Goal: Task Accomplishment & Management: Complete application form

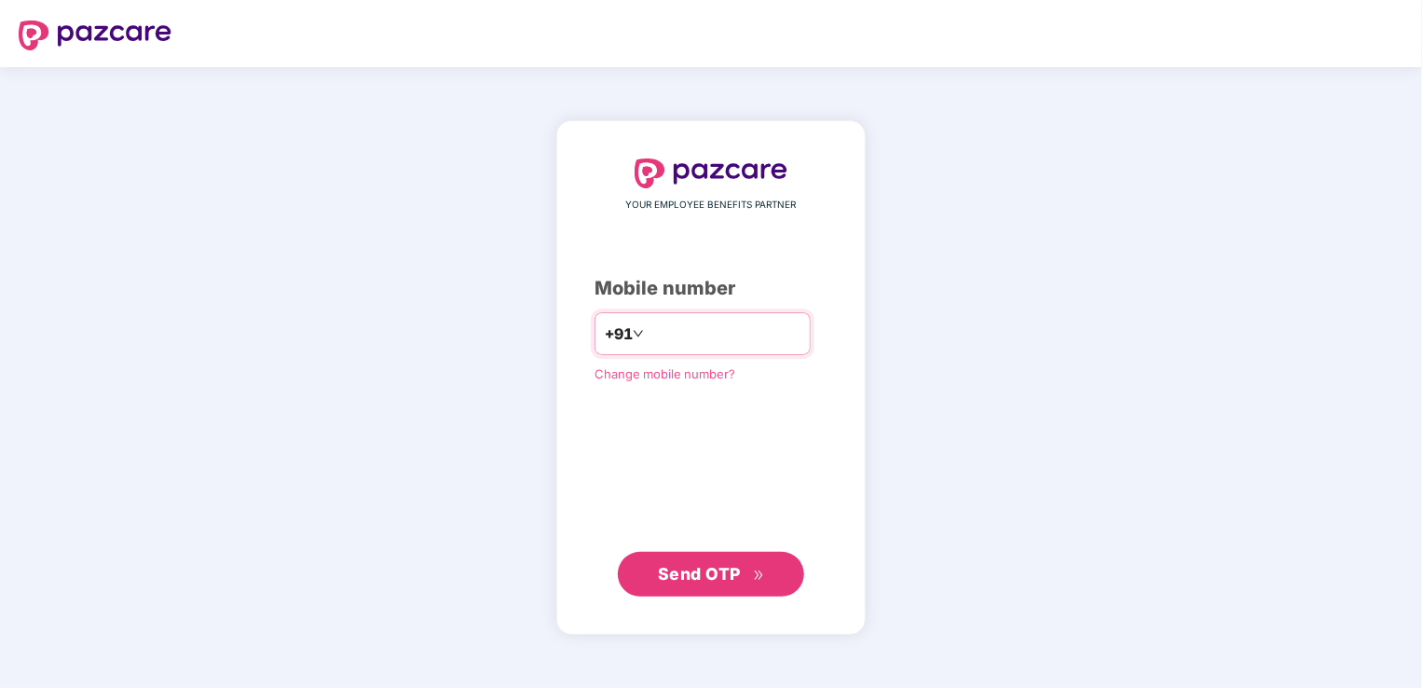
type input "**********"
click at [709, 582] on span "Send OTP" at bounding box center [699, 573] width 83 height 20
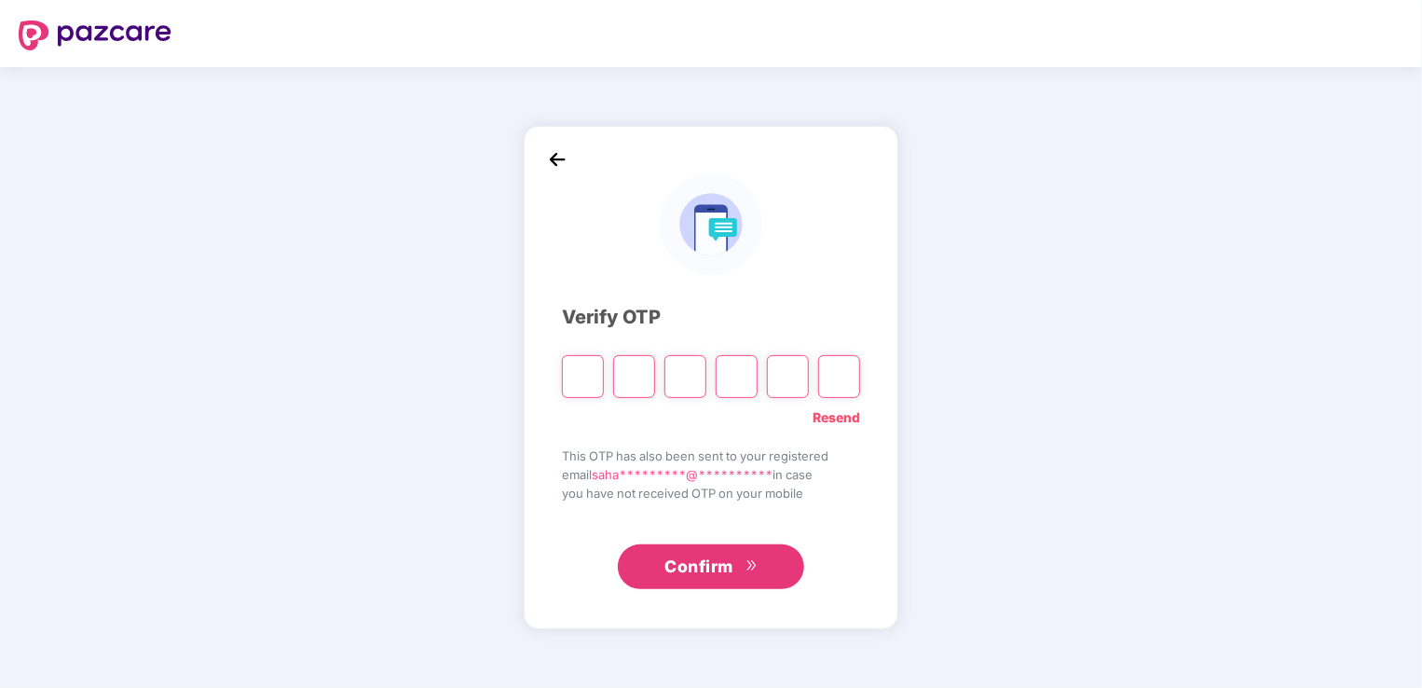
type input "*"
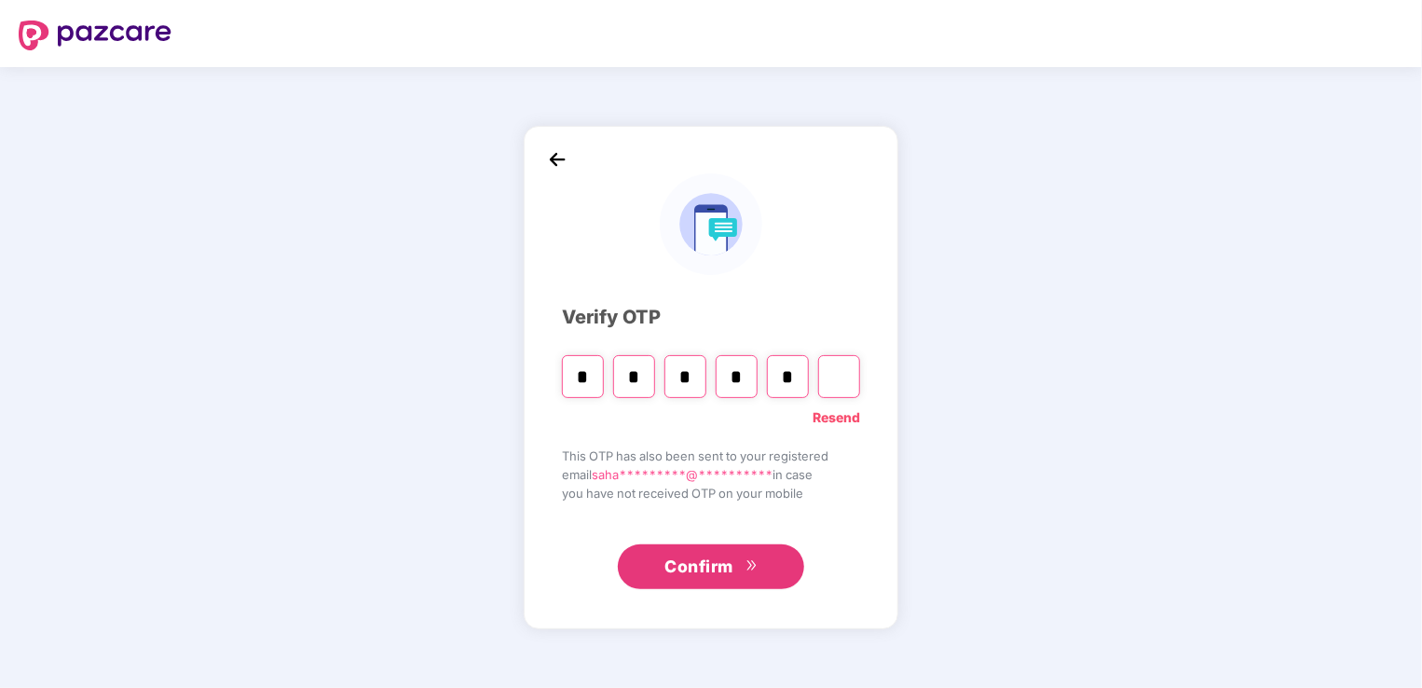
type input "*"
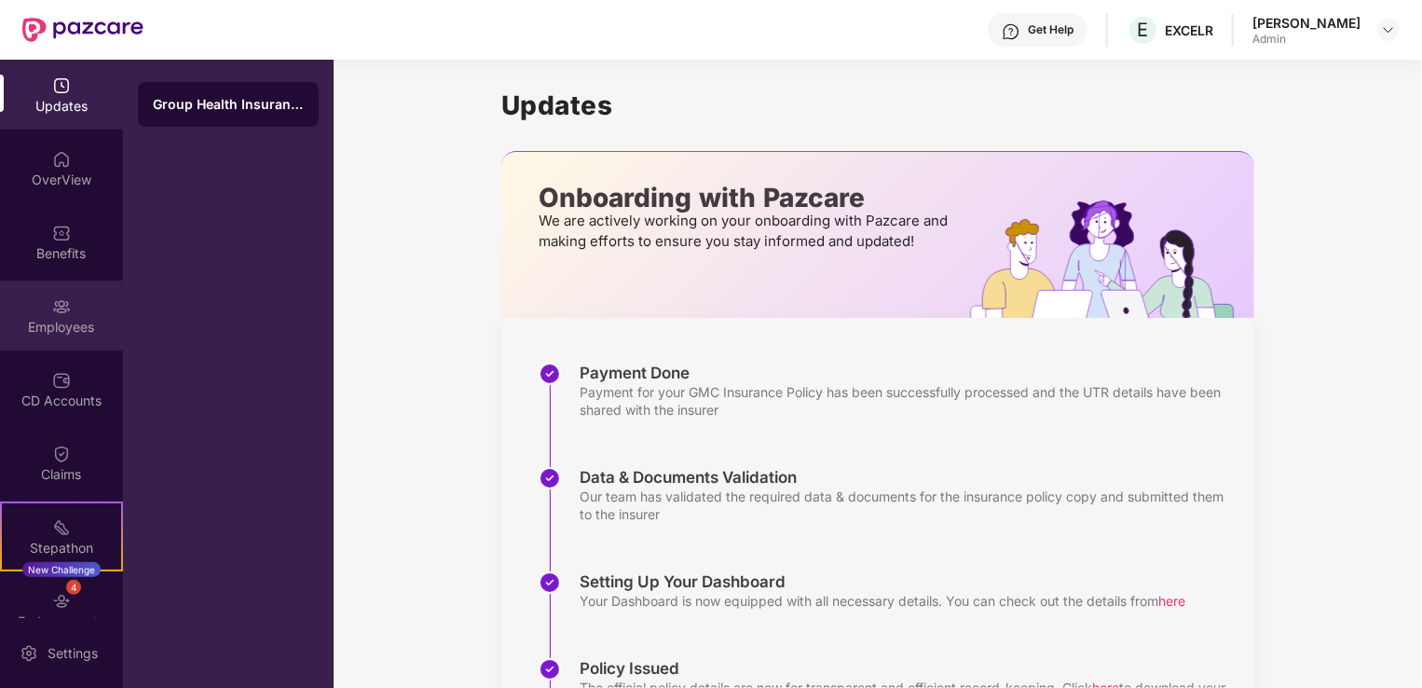
click at [71, 319] on div "Employees" at bounding box center [61, 327] width 123 height 19
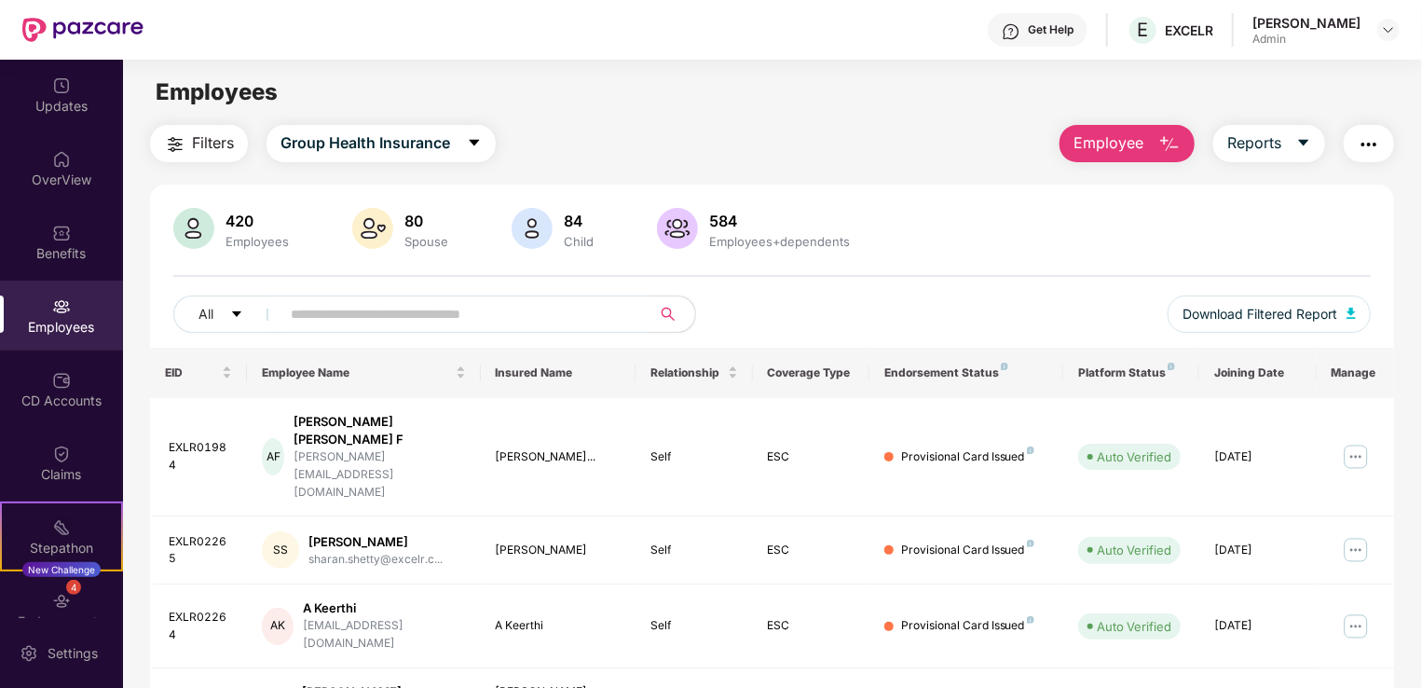
click at [1141, 139] on span "Employee" at bounding box center [1109, 142] width 70 height 23
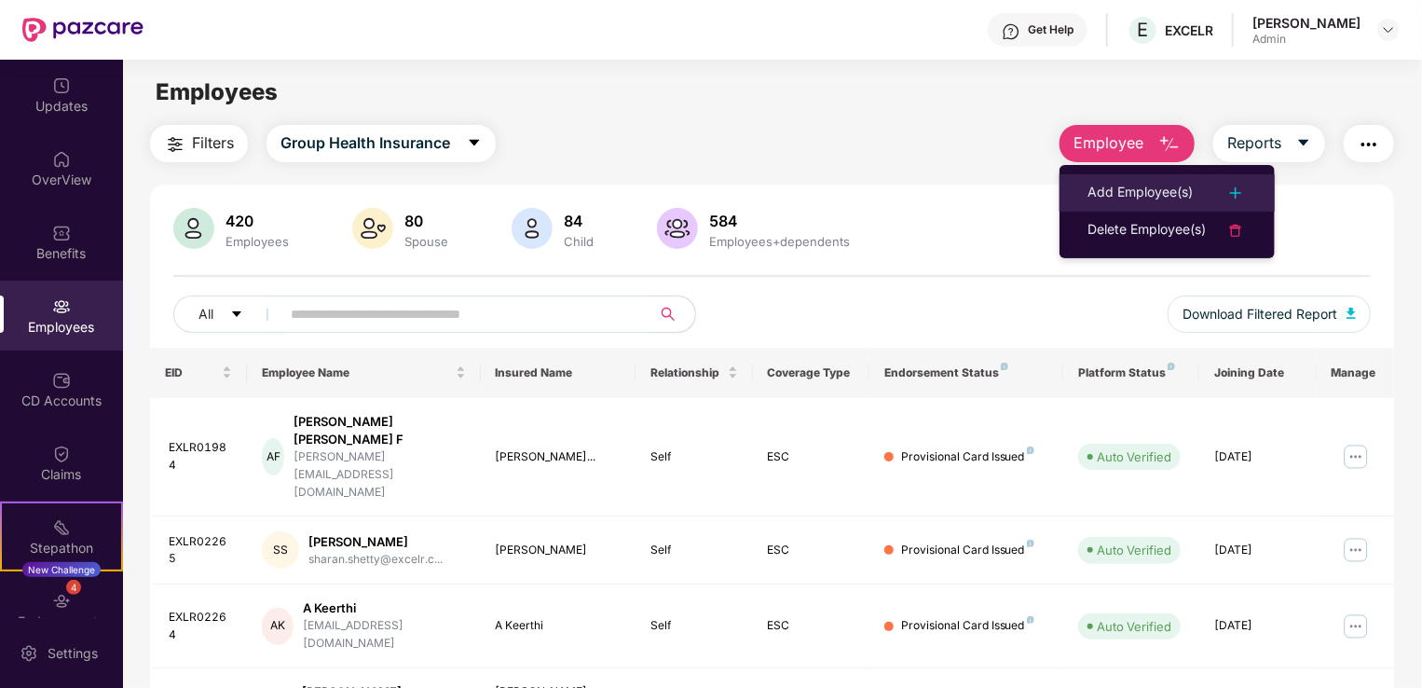
click at [1151, 196] on div "Add Employee(s)" at bounding box center [1140, 193] width 105 height 22
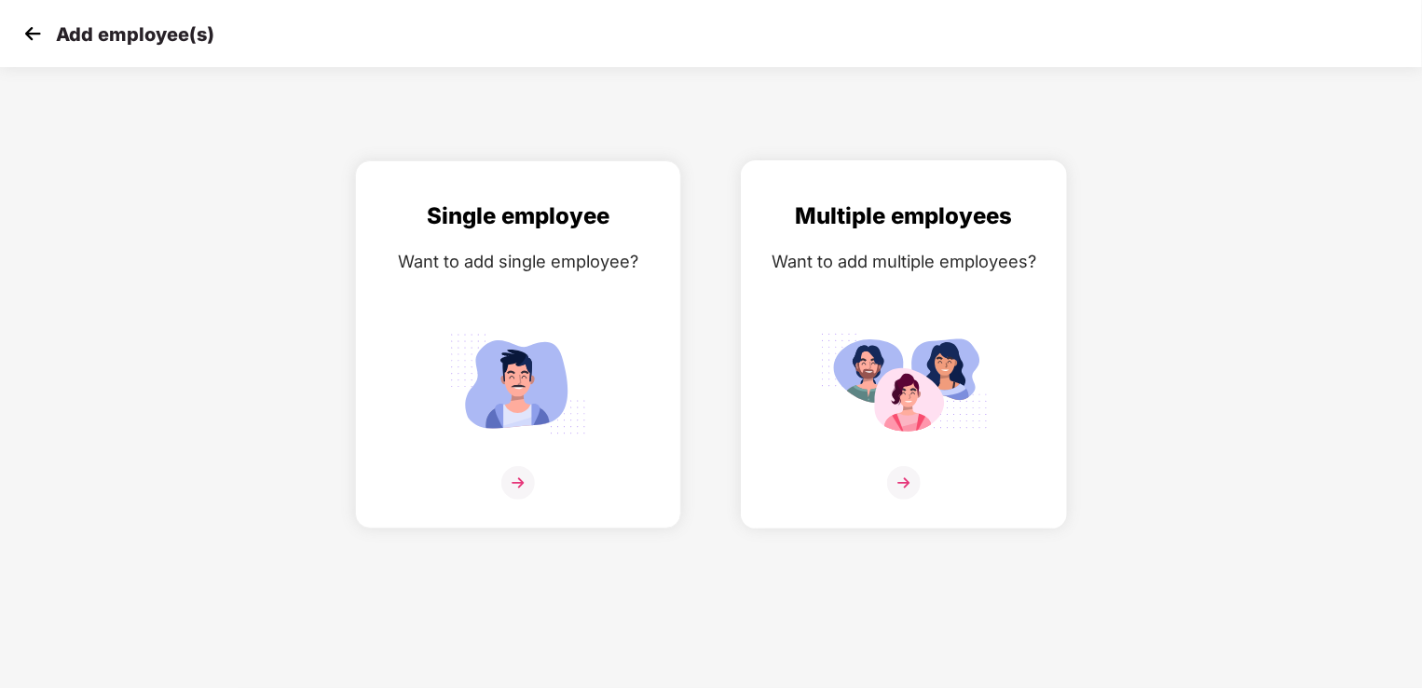
click at [910, 380] on img at bounding box center [904, 383] width 168 height 116
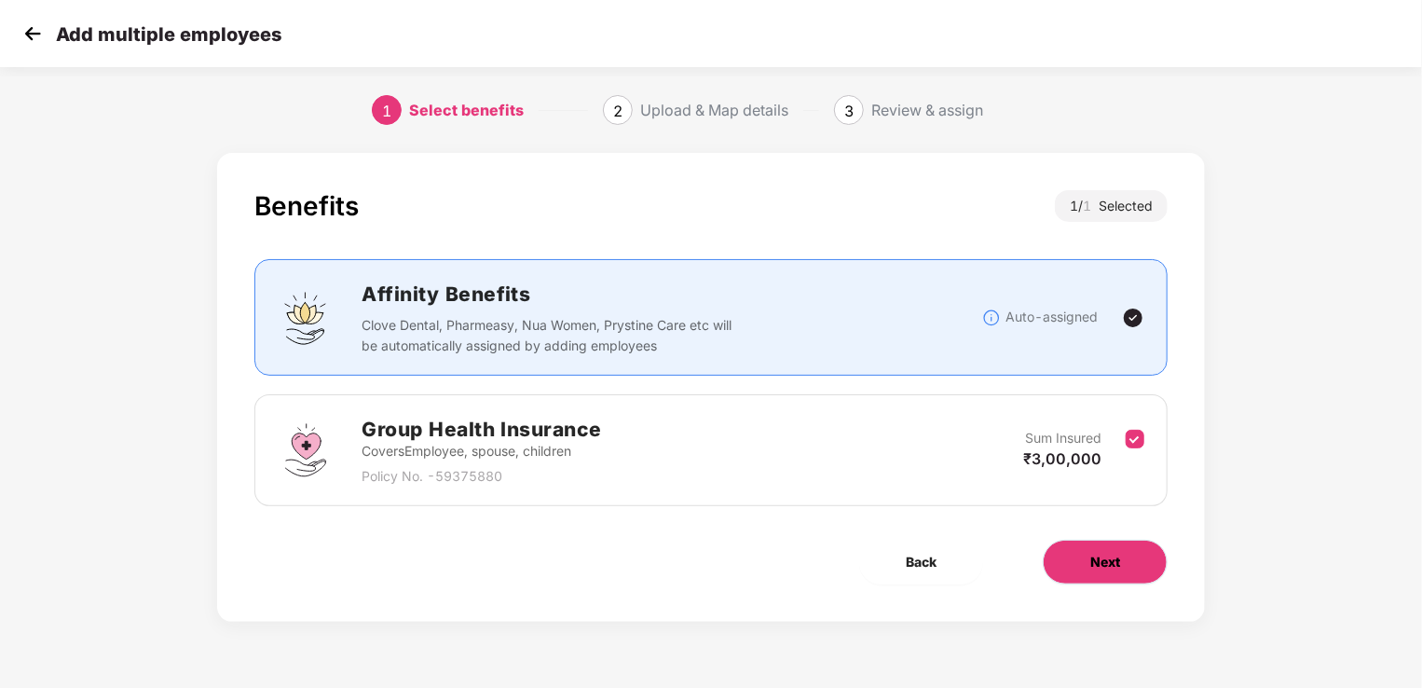
click at [1098, 559] on span "Next" at bounding box center [1105, 562] width 30 height 21
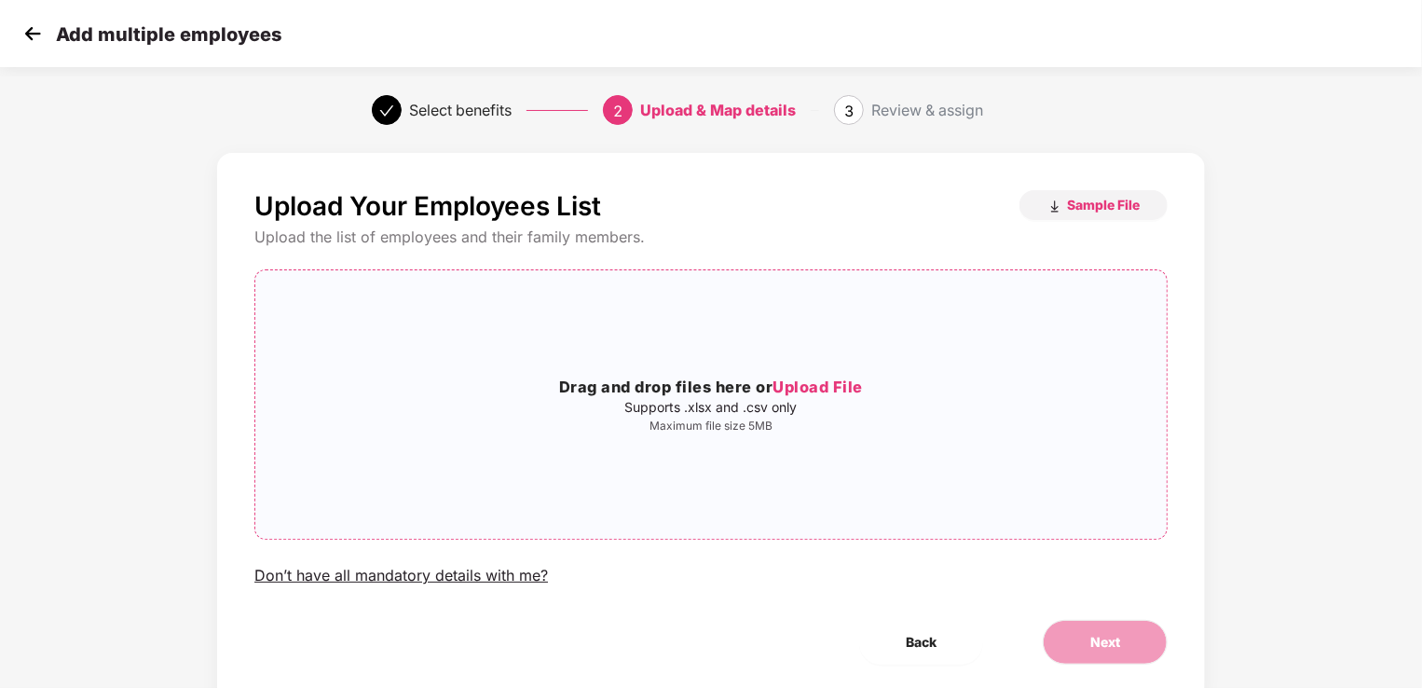
scroll to position [24, 0]
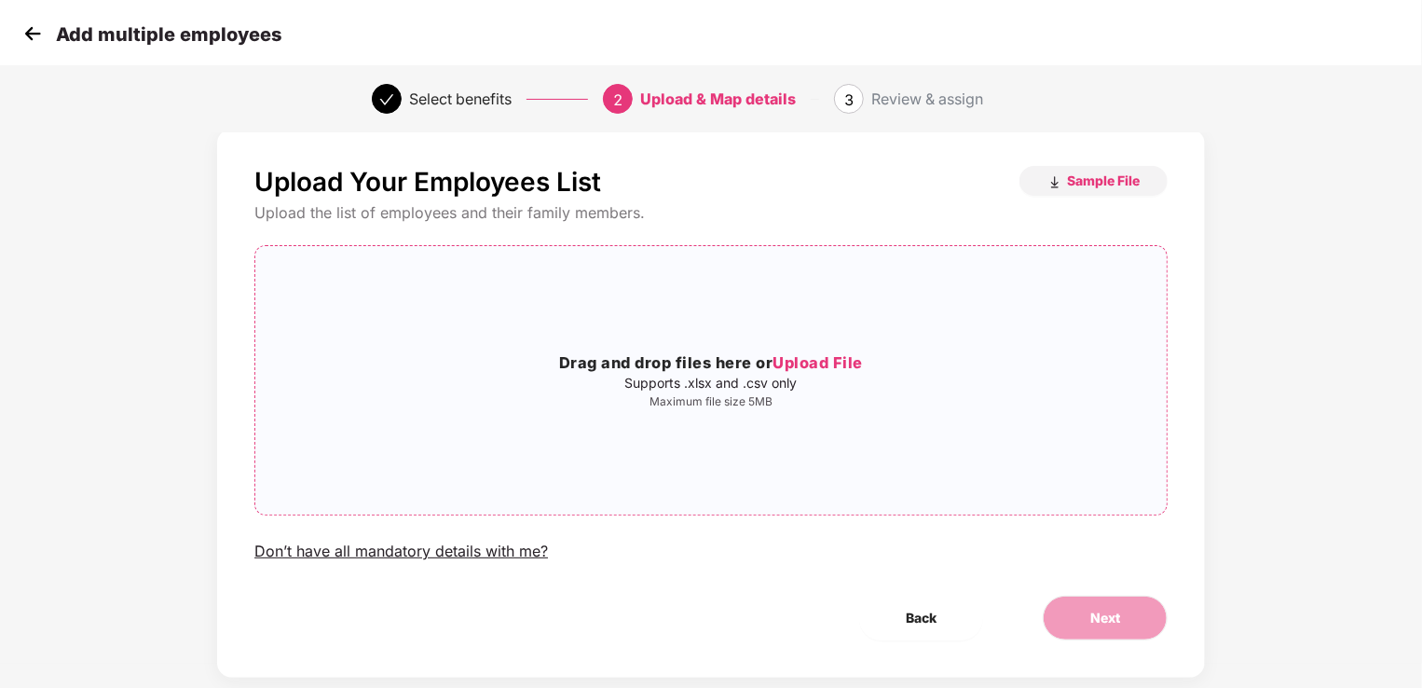
click at [817, 360] on span "Upload File" at bounding box center [818, 362] width 90 height 19
click at [809, 355] on span "Upload File" at bounding box center [818, 362] width 90 height 19
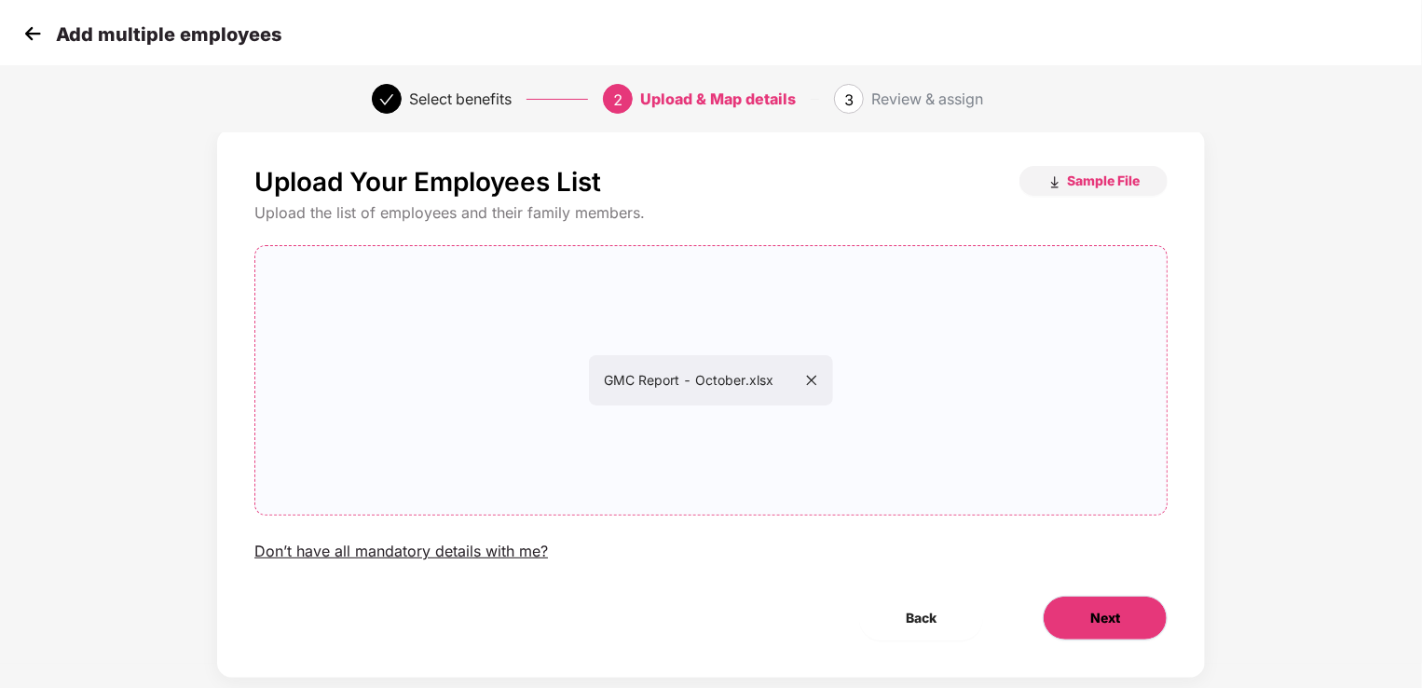
click at [1118, 620] on span "Next" at bounding box center [1105, 618] width 30 height 21
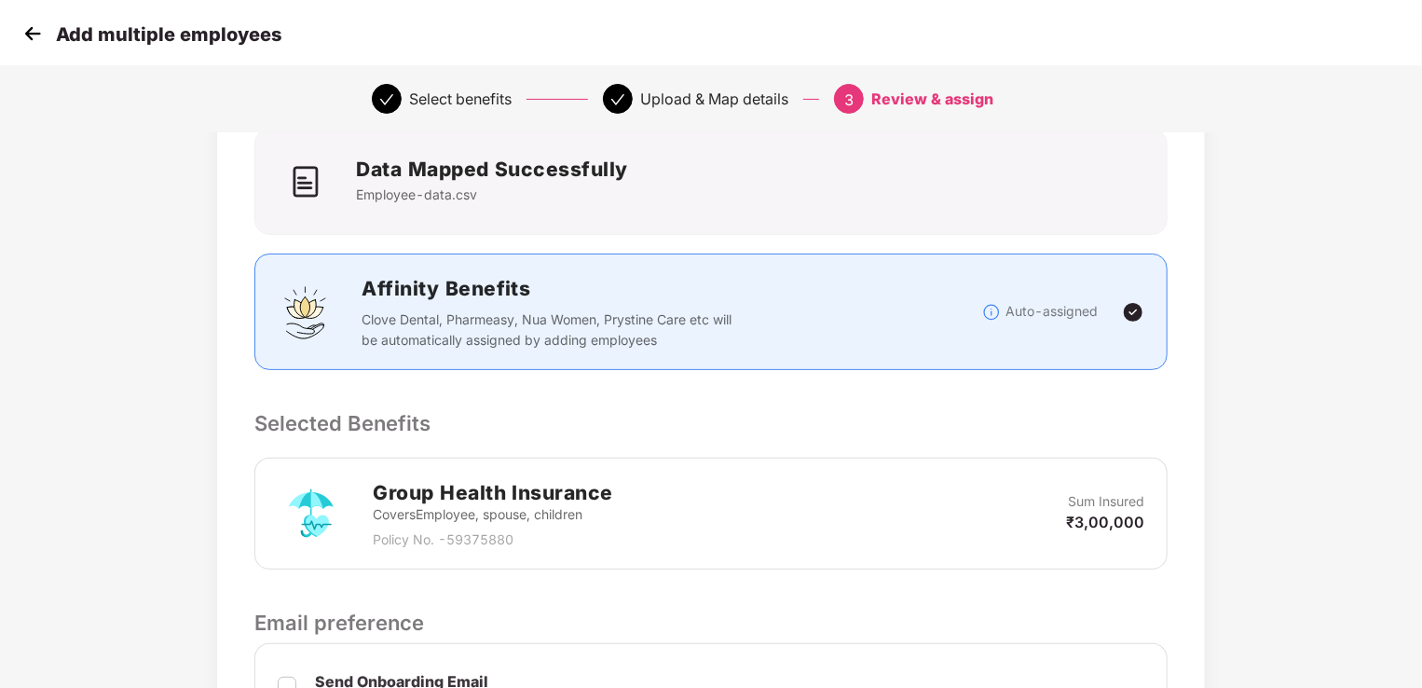
scroll to position [0, 0]
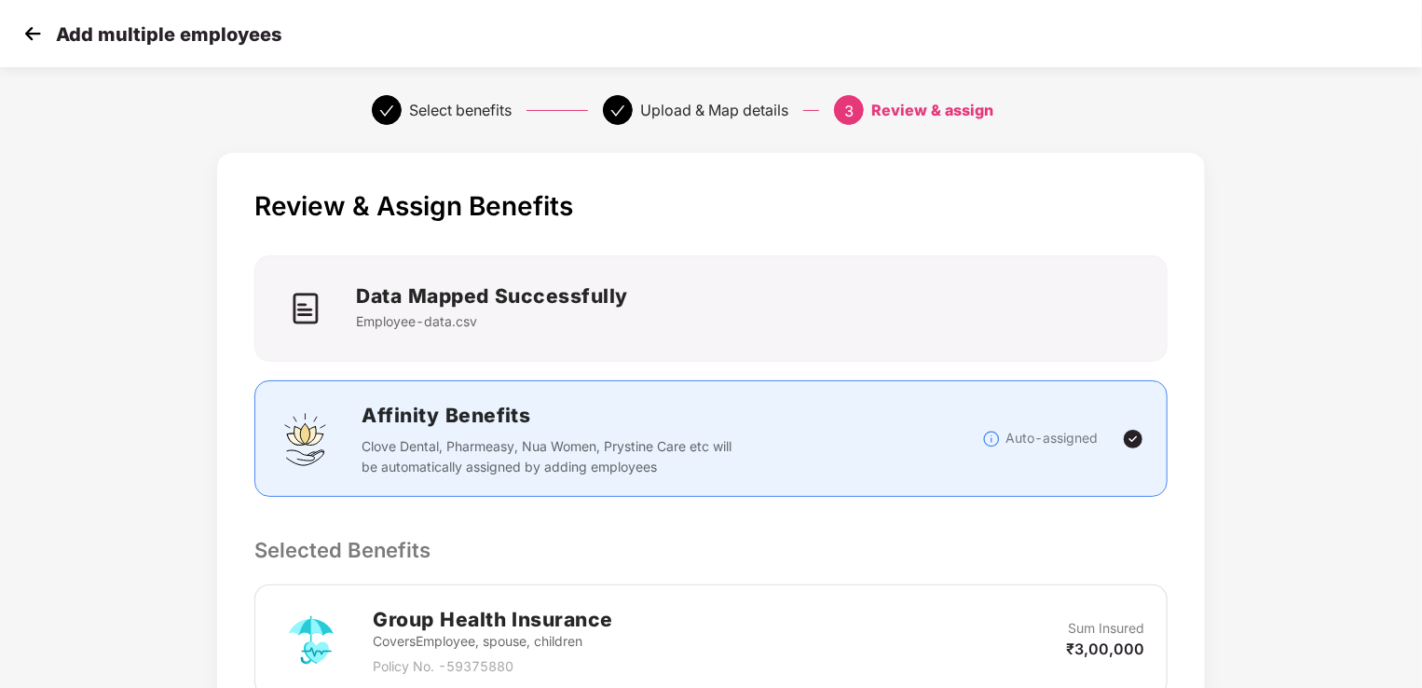
click at [33, 32] on img at bounding box center [33, 34] width 28 height 28
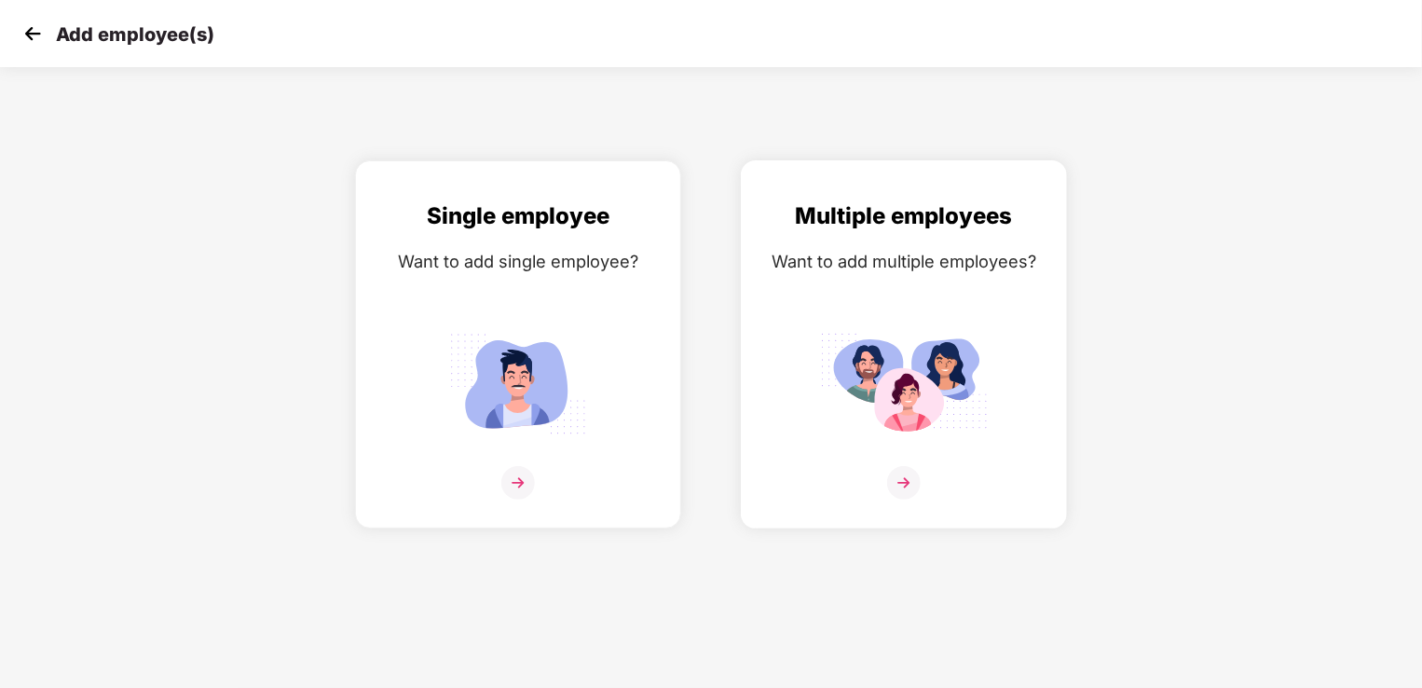
click at [924, 394] on img at bounding box center [904, 383] width 168 height 116
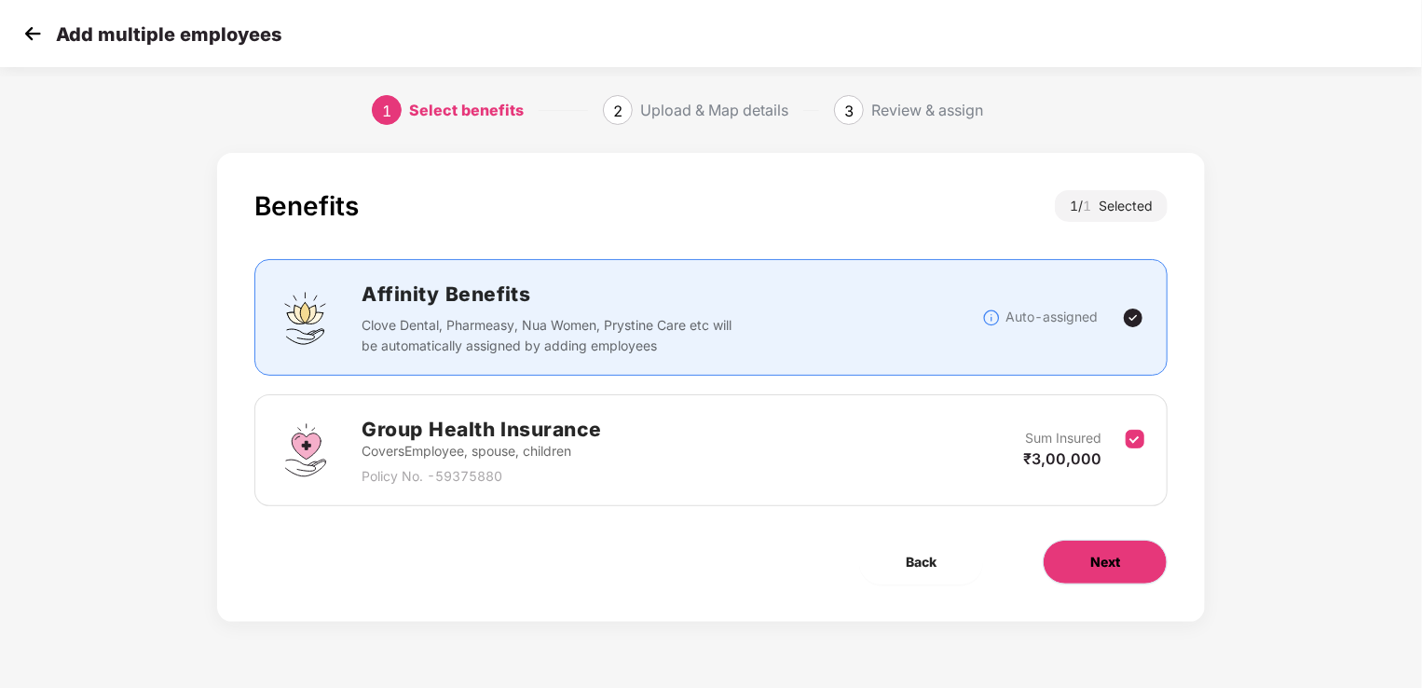
click at [1106, 555] on span "Next" at bounding box center [1105, 562] width 30 height 21
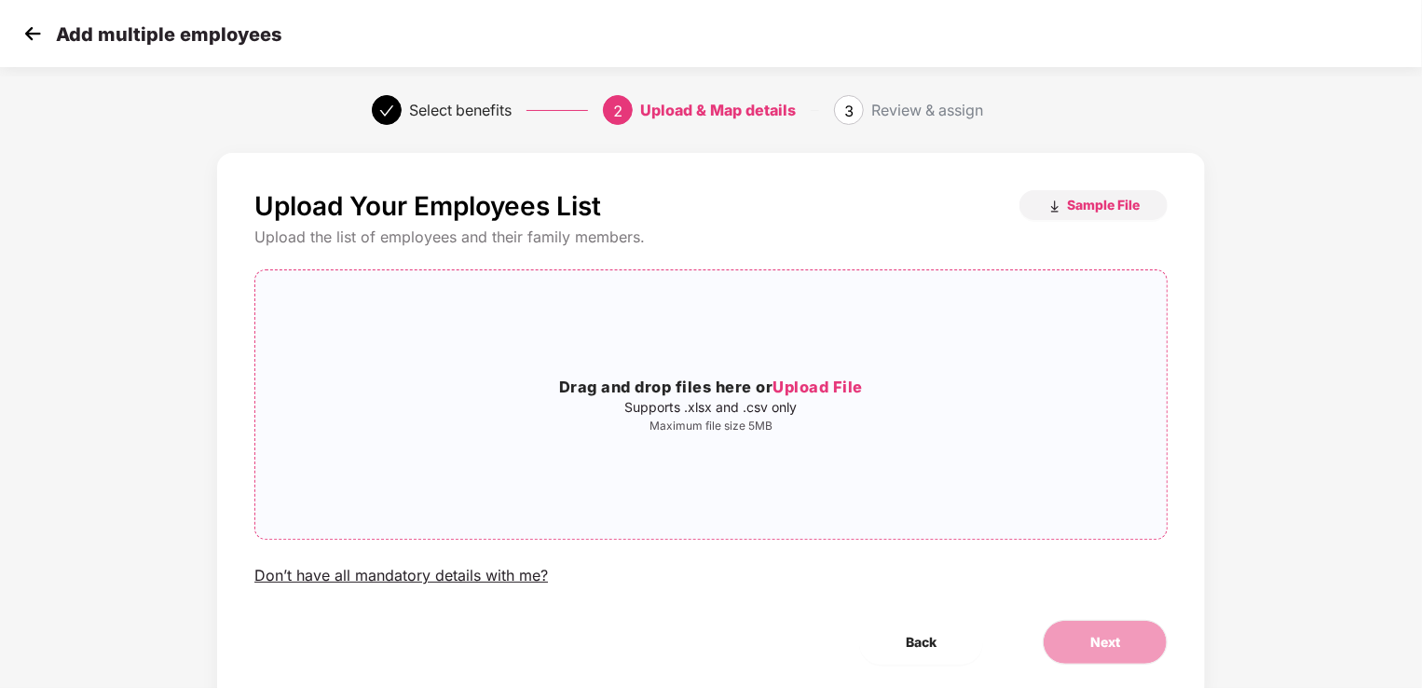
click at [802, 380] on span "Upload File" at bounding box center [818, 386] width 90 height 19
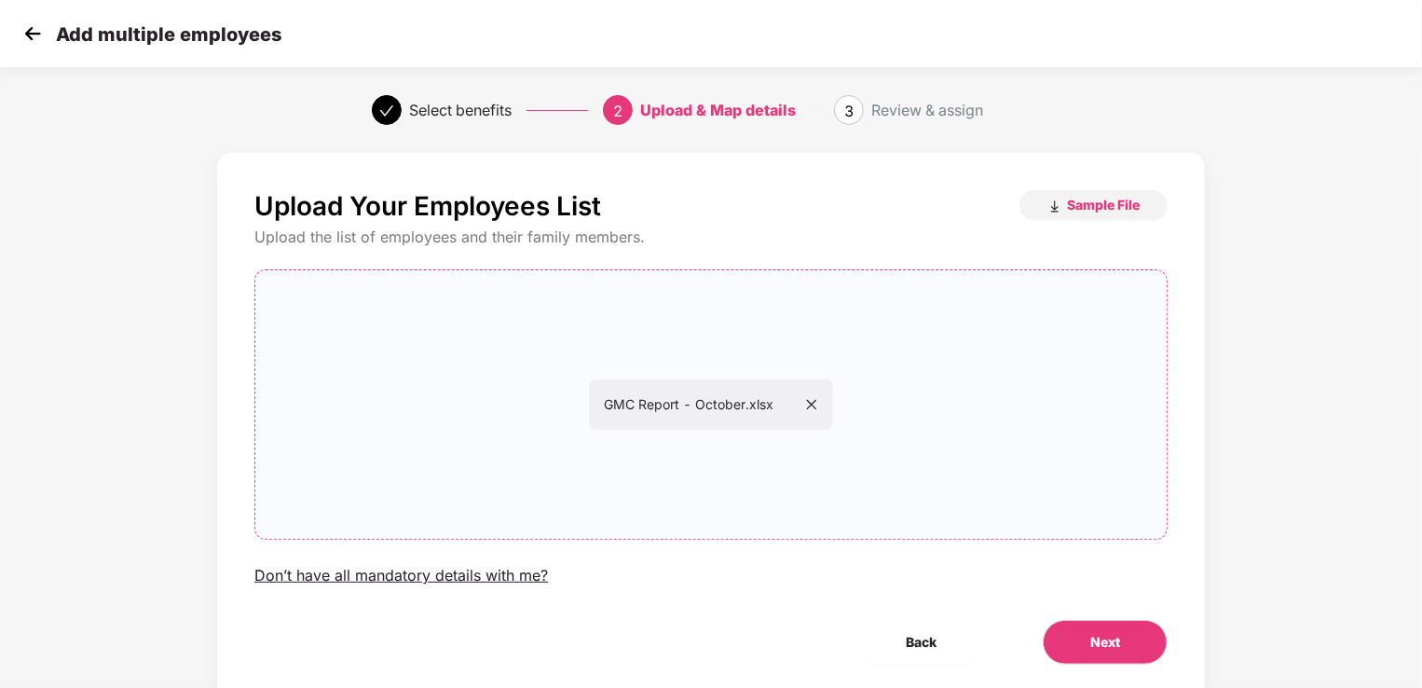
scroll to position [60, 0]
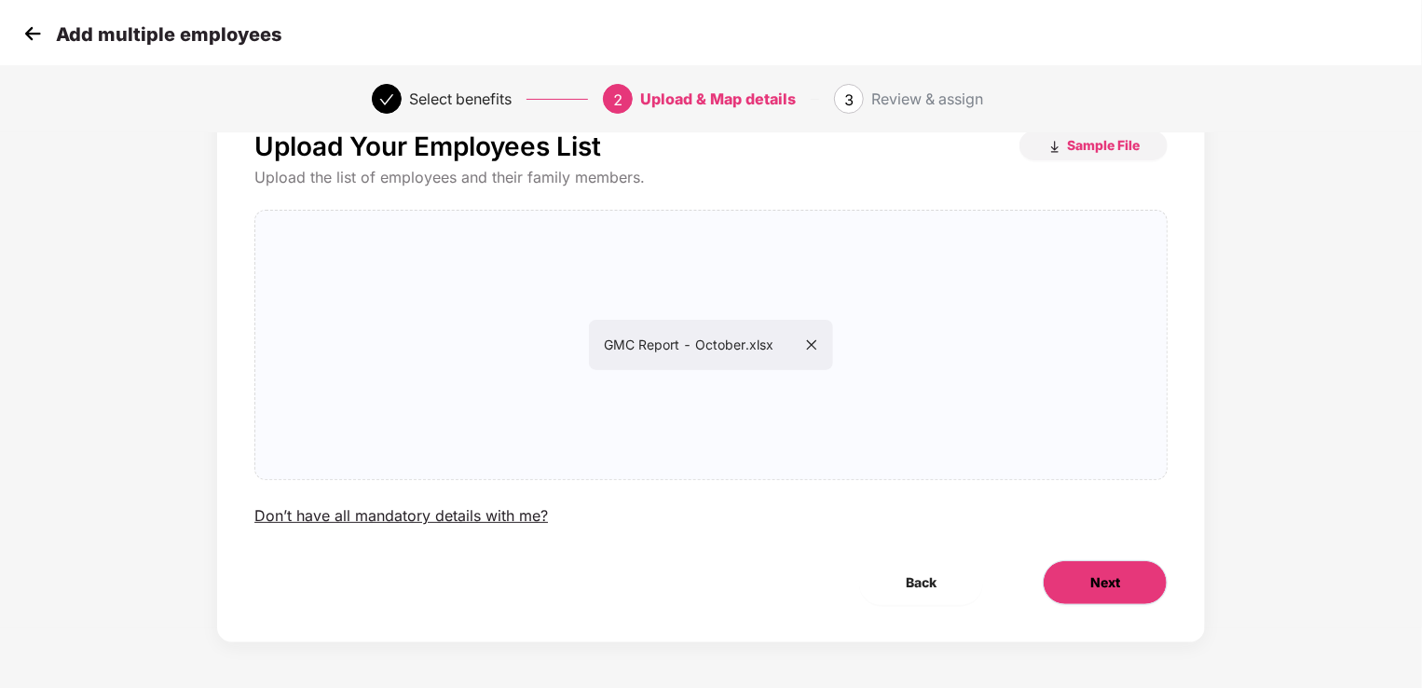
click at [1096, 587] on span "Next" at bounding box center [1105, 582] width 30 height 21
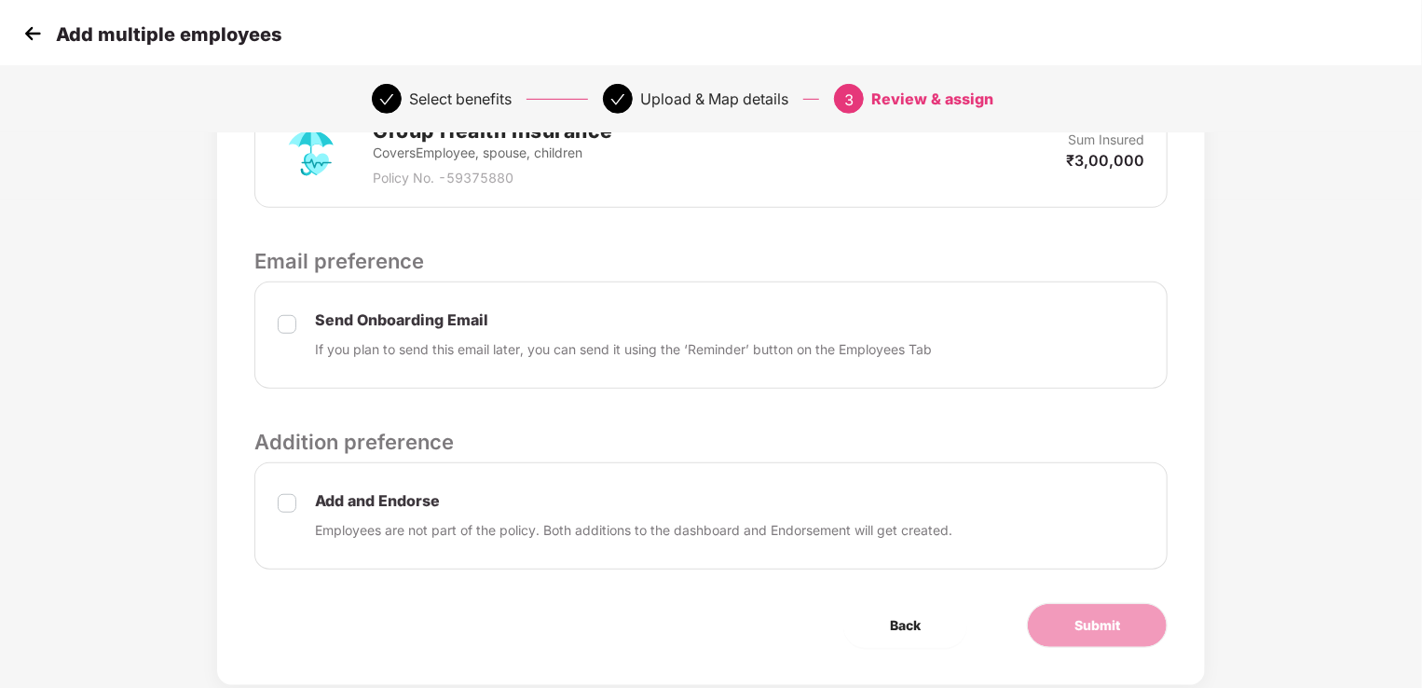
scroll to position [529, 0]
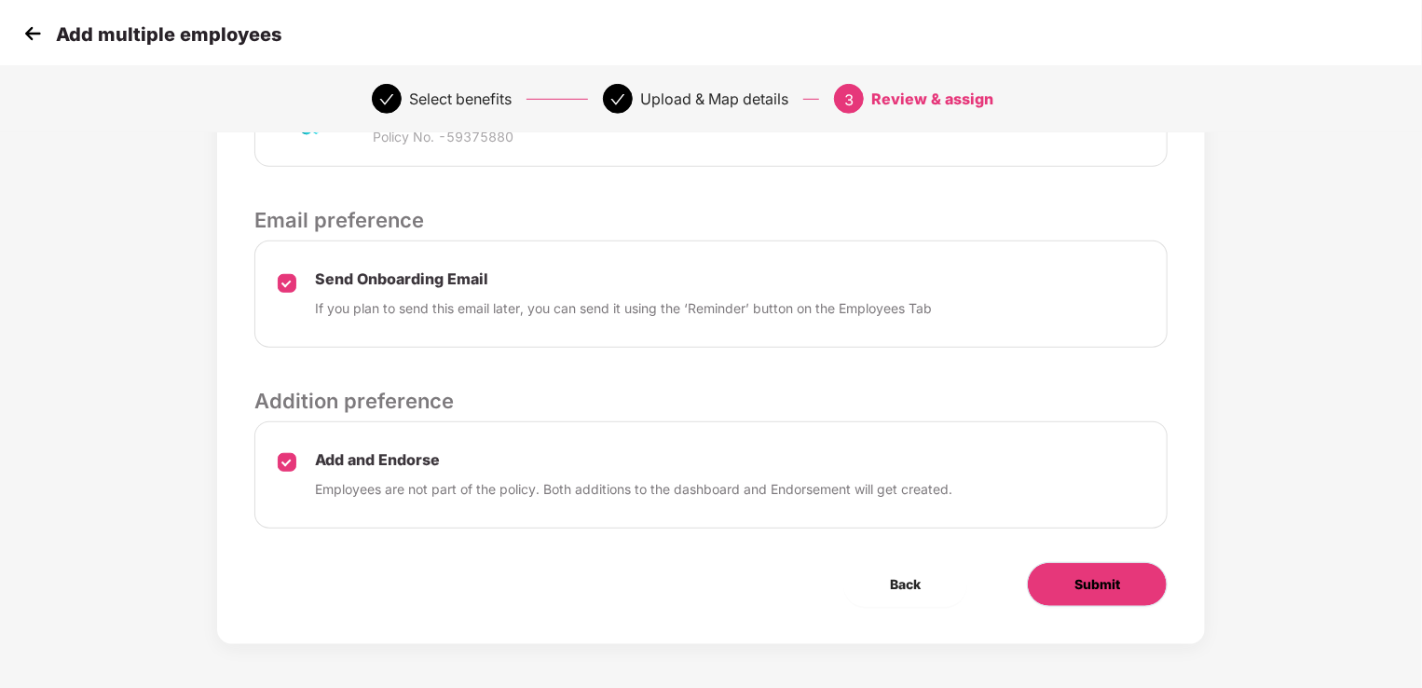
click at [1107, 582] on span "Submit" at bounding box center [1098, 584] width 46 height 21
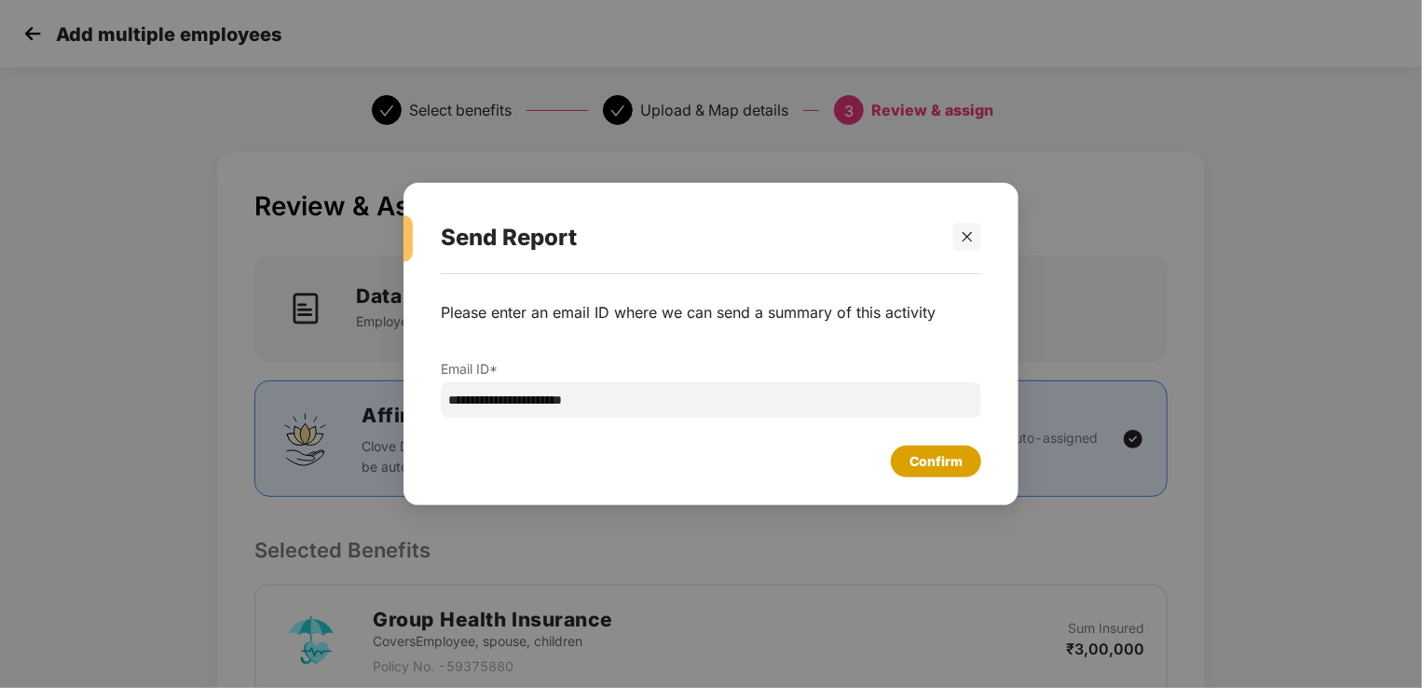
click at [955, 462] on div "Confirm" at bounding box center [936, 461] width 53 height 21
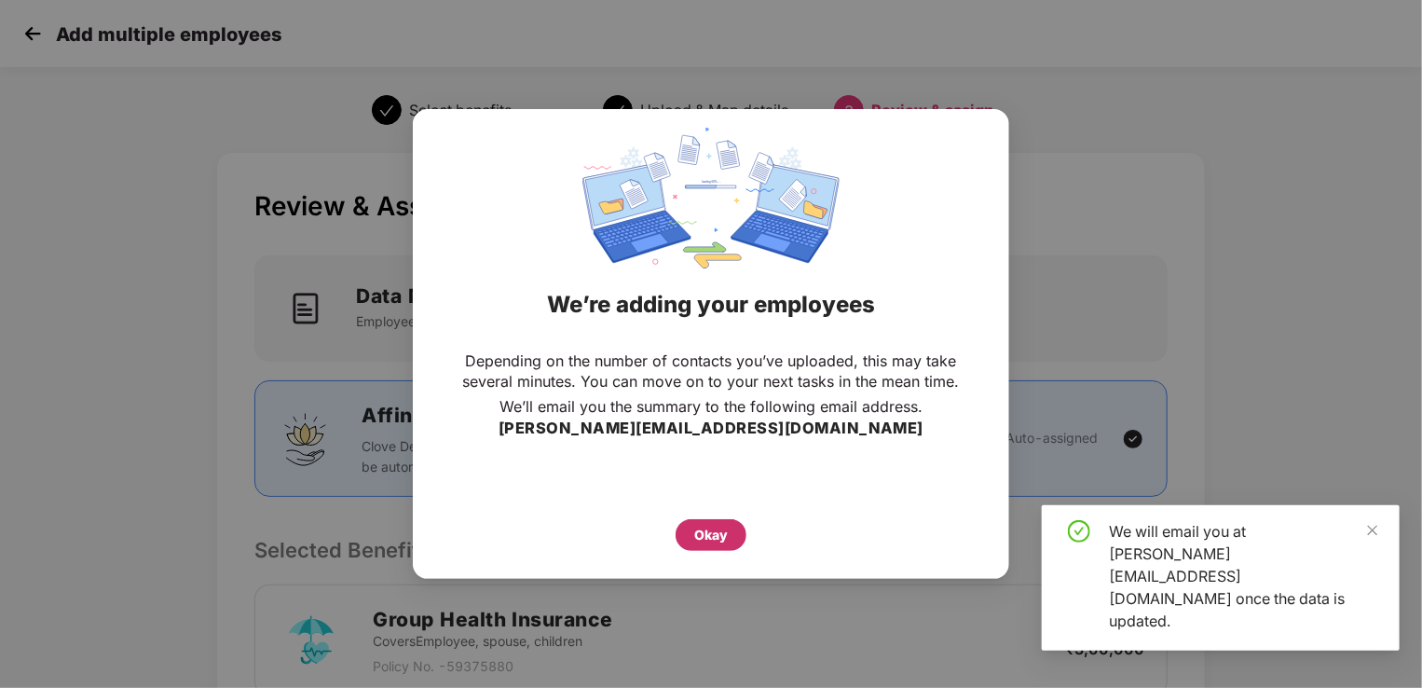
click at [715, 539] on div "Okay" at bounding box center [711, 535] width 34 height 21
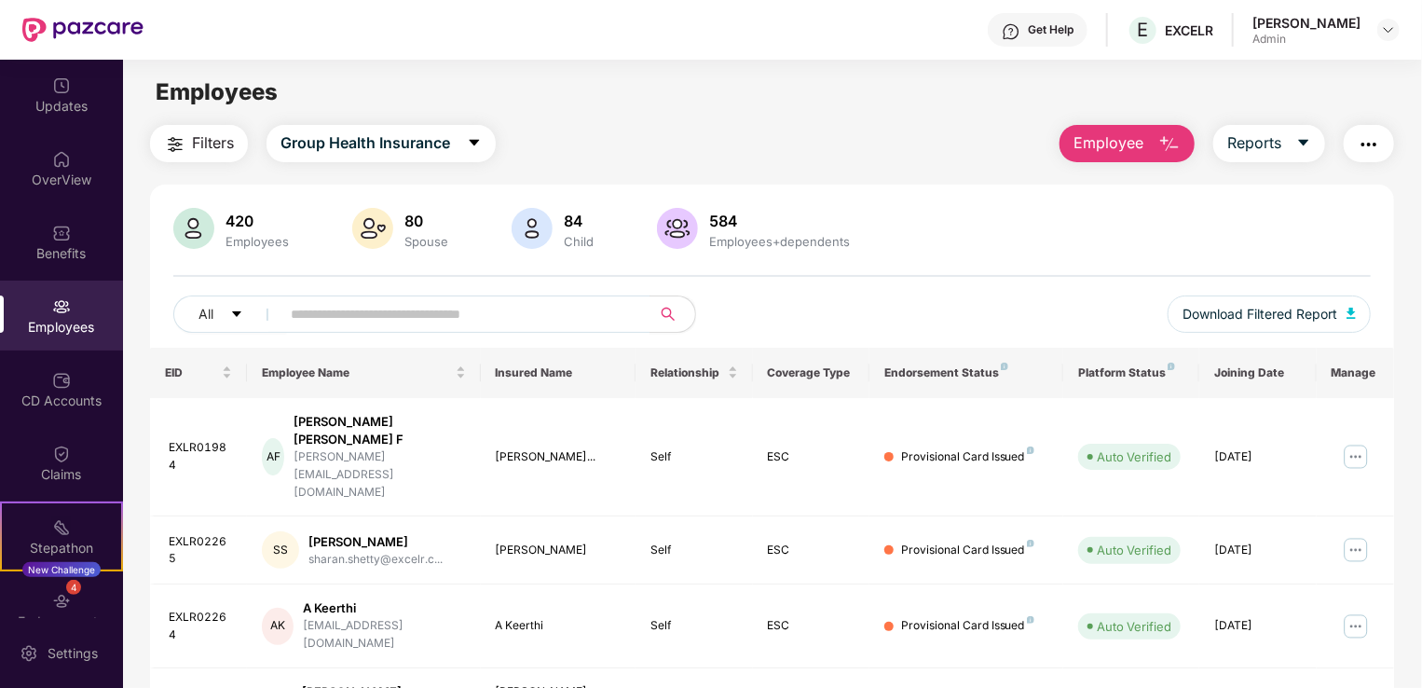
click at [1119, 140] on span "Employee" at bounding box center [1109, 142] width 70 height 23
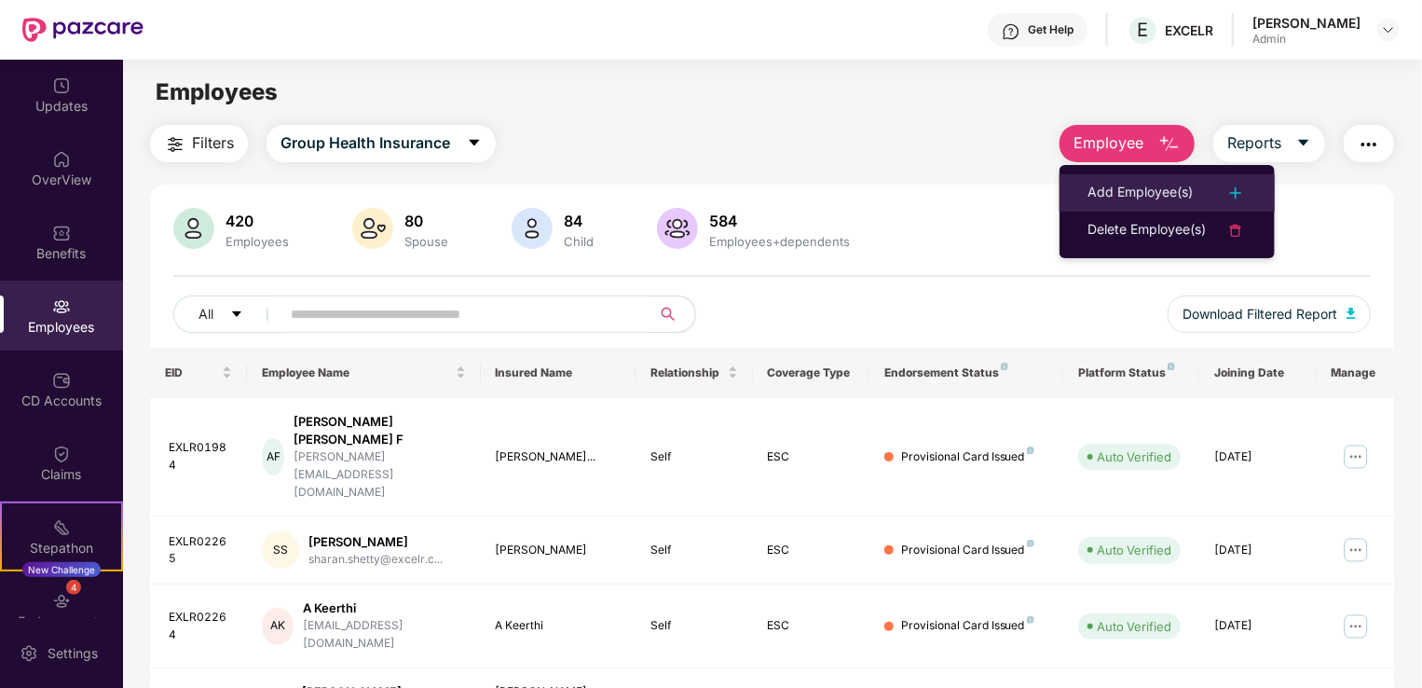
click at [1128, 185] on div "Add Employee(s)" at bounding box center [1140, 193] width 105 height 22
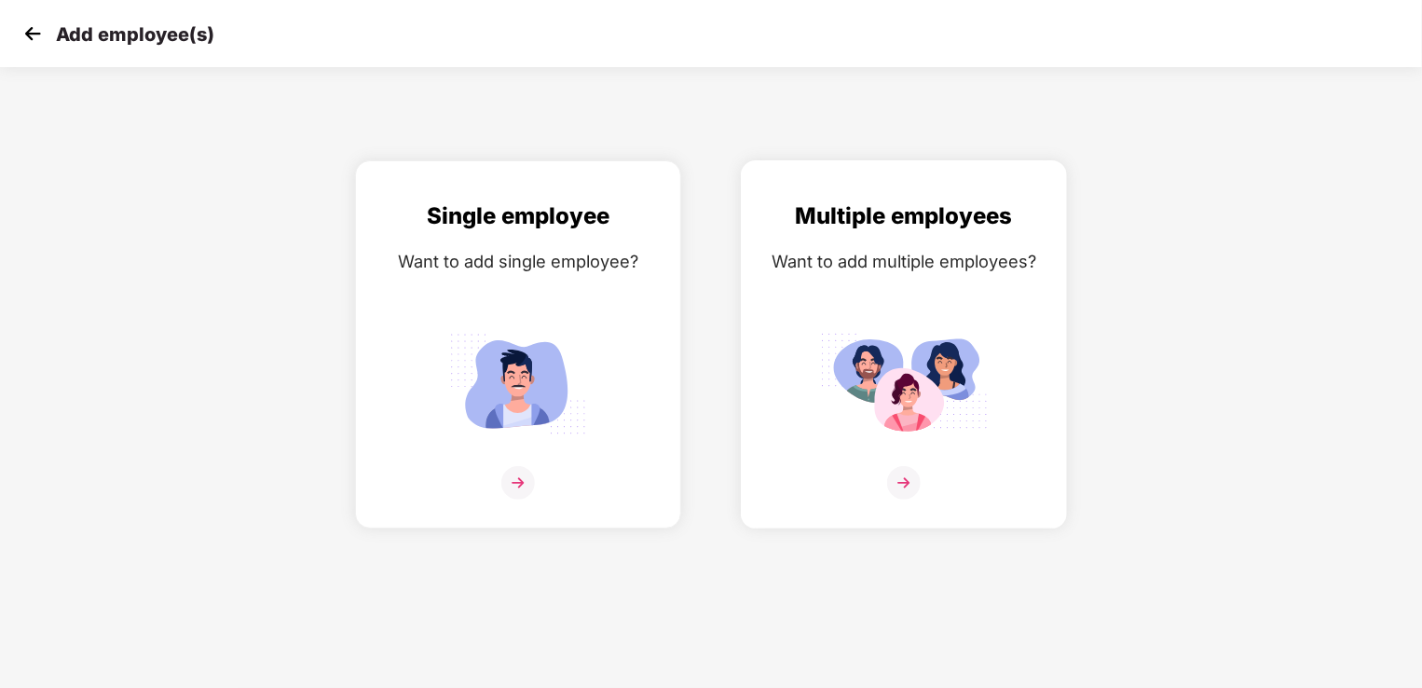
click at [892, 368] on img at bounding box center [904, 383] width 168 height 116
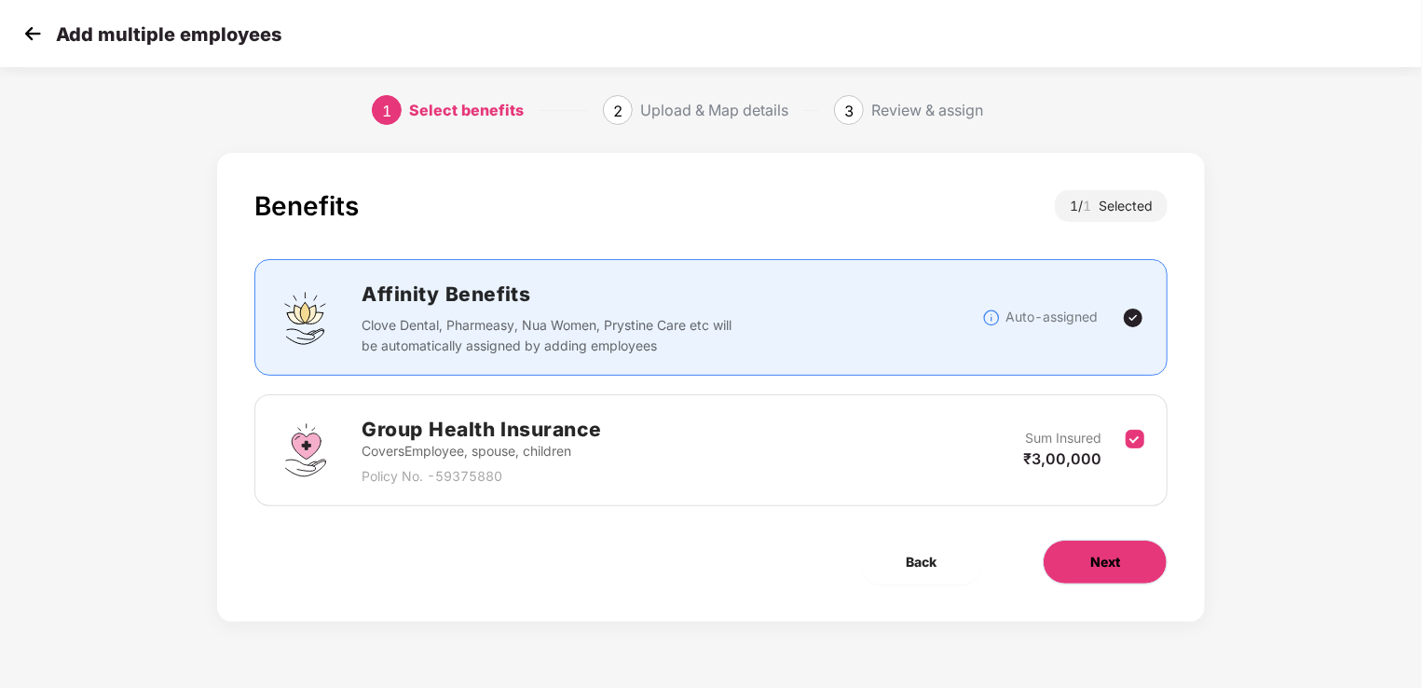
click at [1108, 561] on span "Next" at bounding box center [1105, 562] width 30 height 21
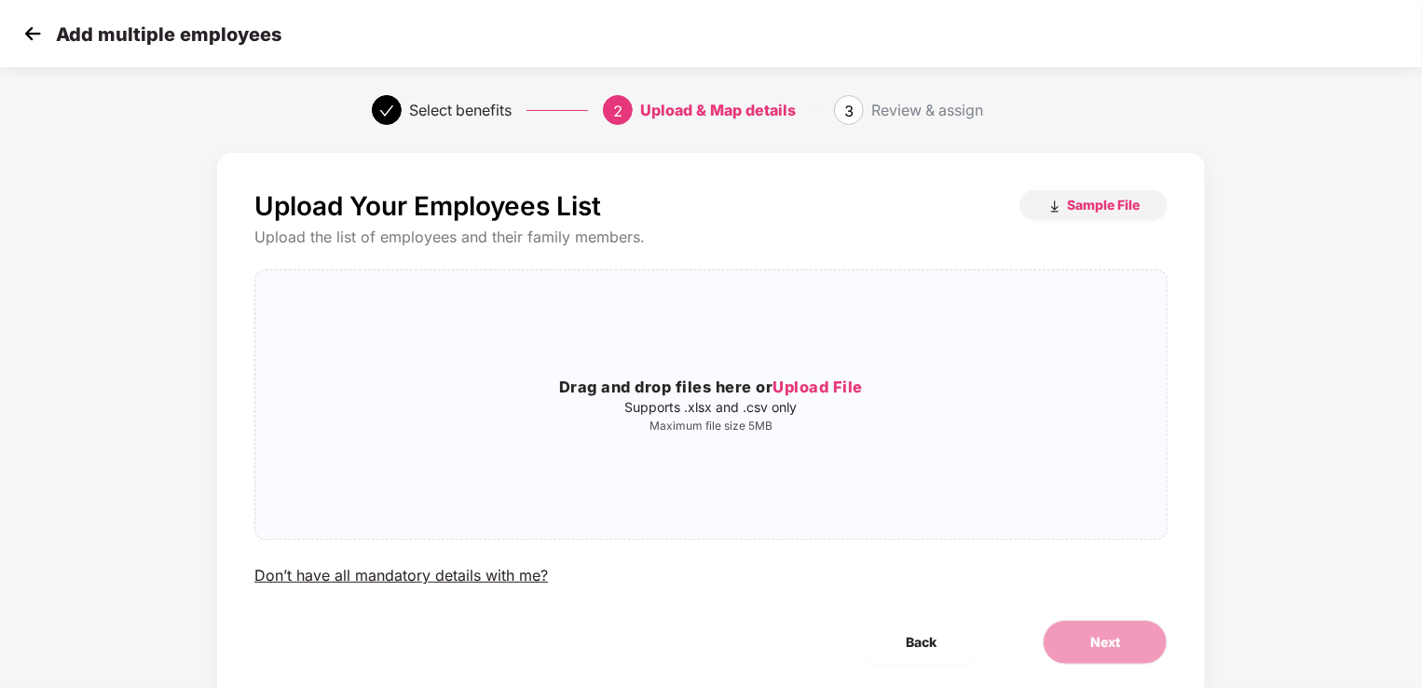
click at [30, 24] on img at bounding box center [33, 34] width 28 height 28
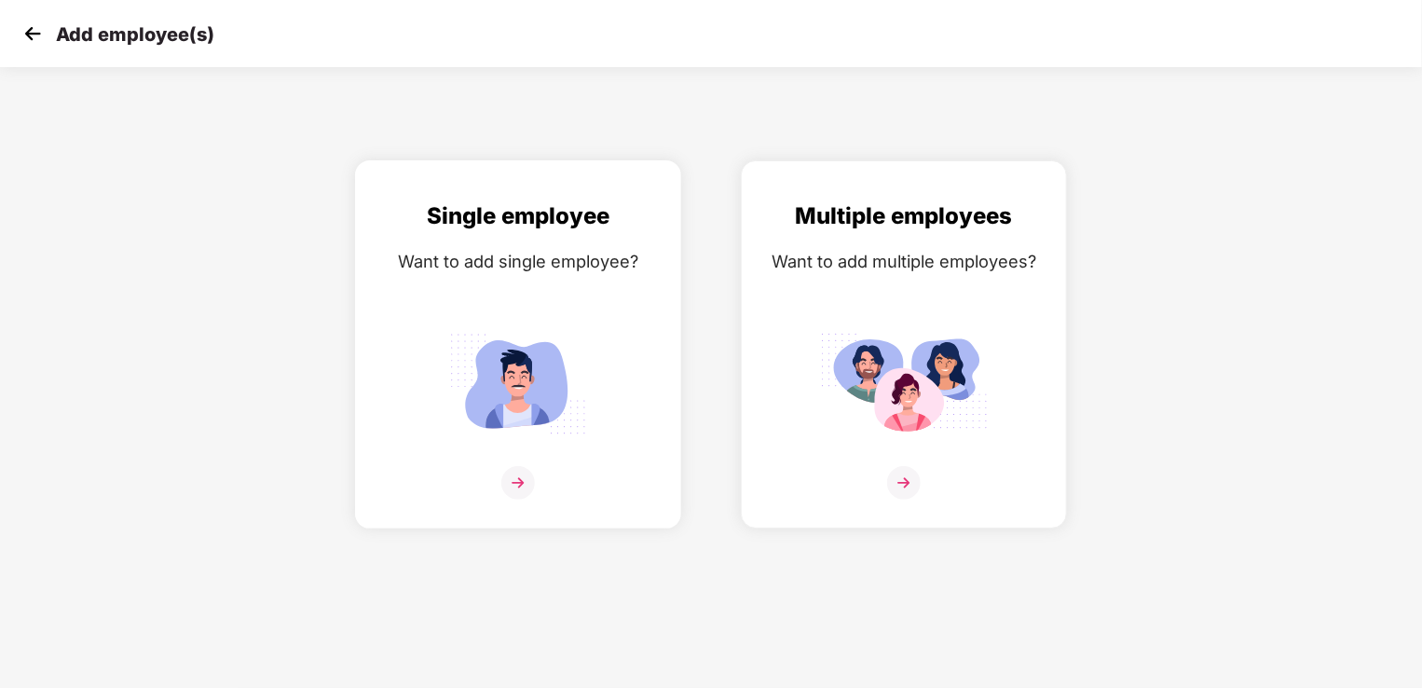
click at [521, 386] on img at bounding box center [518, 383] width 168 height 116
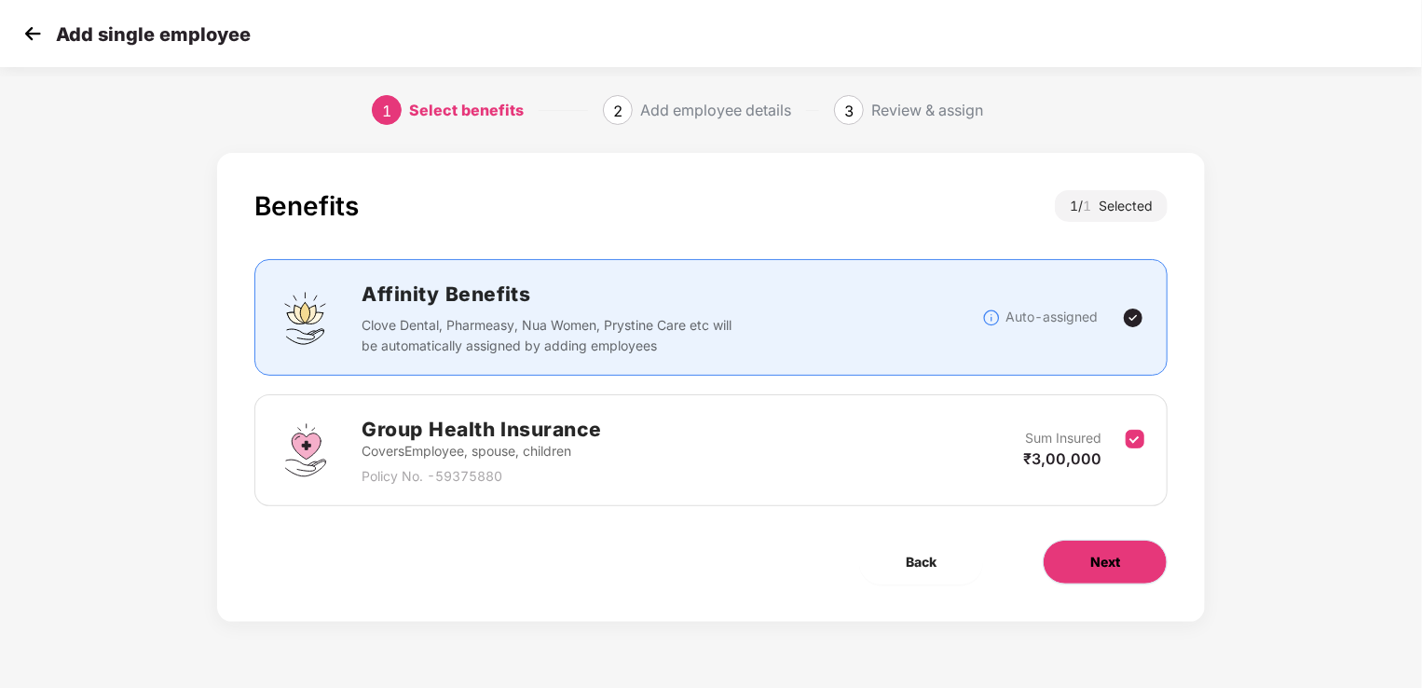
click at [1126, 568] on button "Next" at bounding box center [1105, 562] width 125 height 45
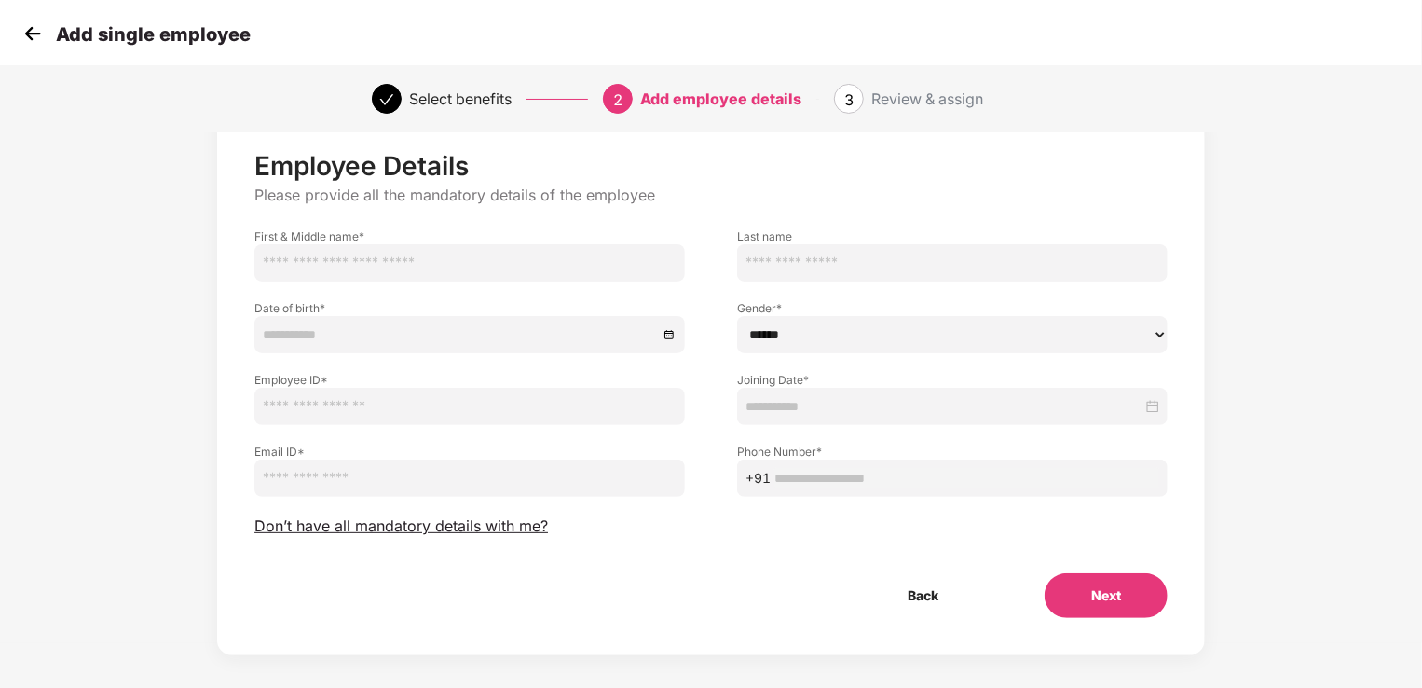
scroll to position [58, 0]
